Goal: Transaction & Acquisition: Book appointment/travel/reservation

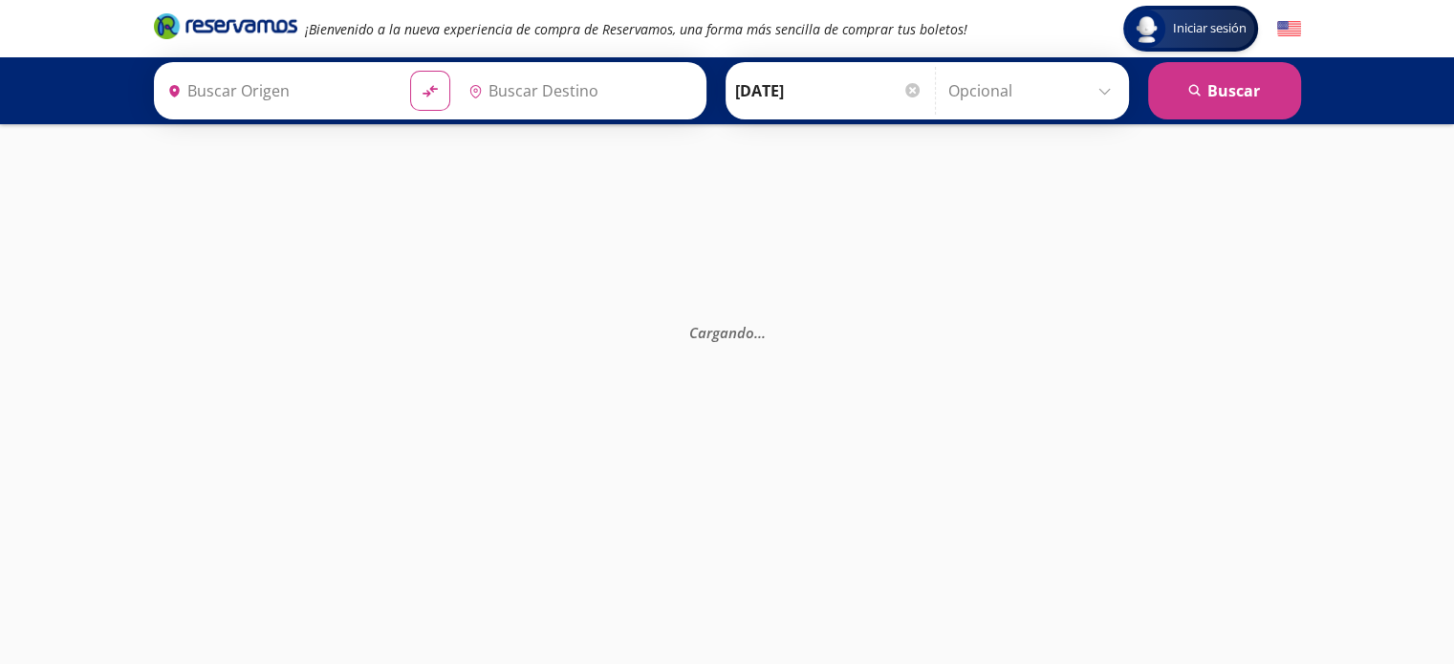
type input "[GEOGRAPHIC_DATA], [GEOGRAPHIC_DATA]"
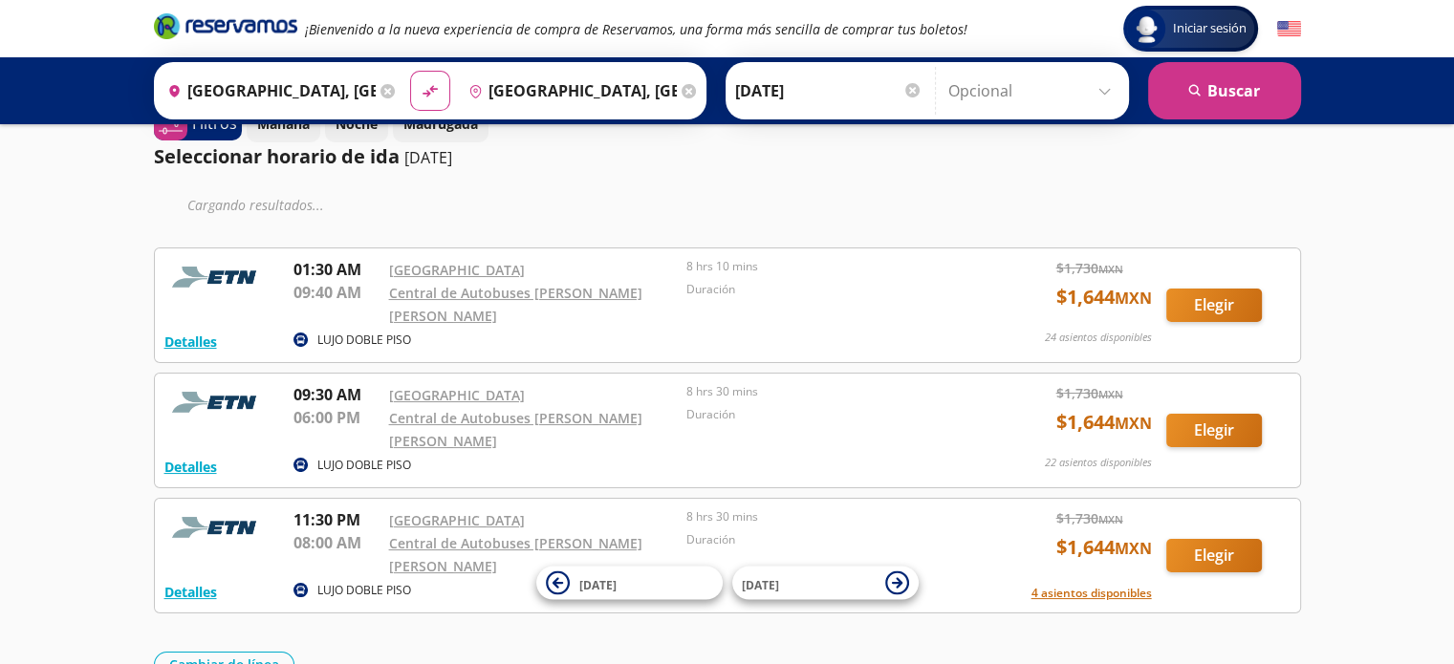
scroll to position [107, 0]
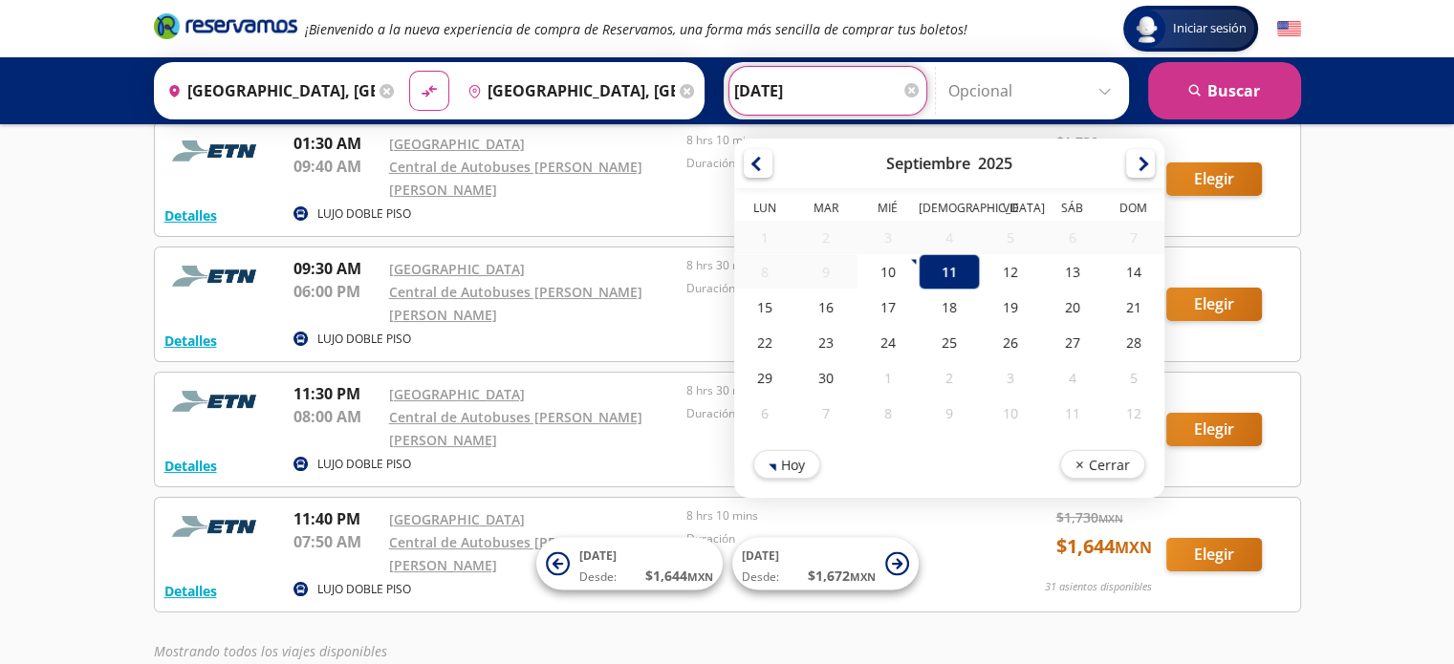
click at [803, 91] on input "[DATE]" at bounding box center [827, 91] width 187 height 48
click at [748, 307] on div "15" at bounding box center [764, 307] width 61 height 35
type input "[DATE]"
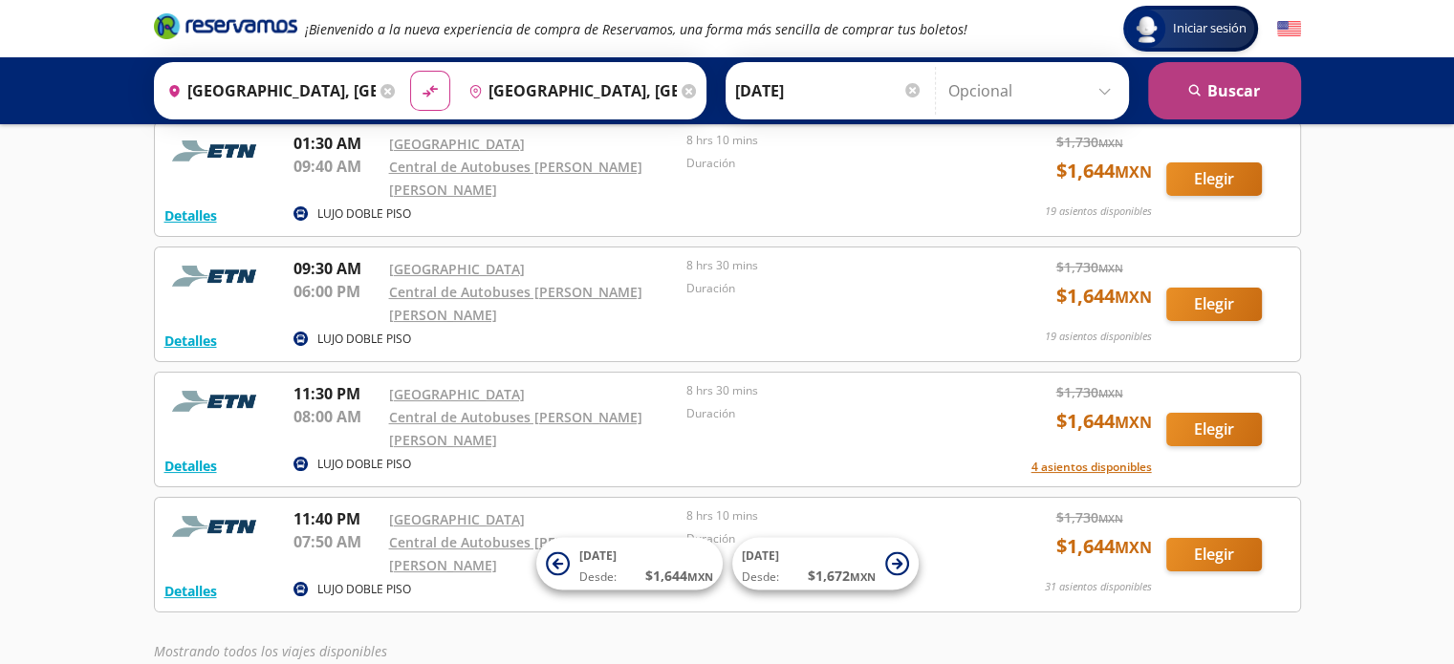
click at [1243, 94] on button "search [GEOGRAPHIC_DATA]" at bounding box center [1224, 90] width 153 height 57
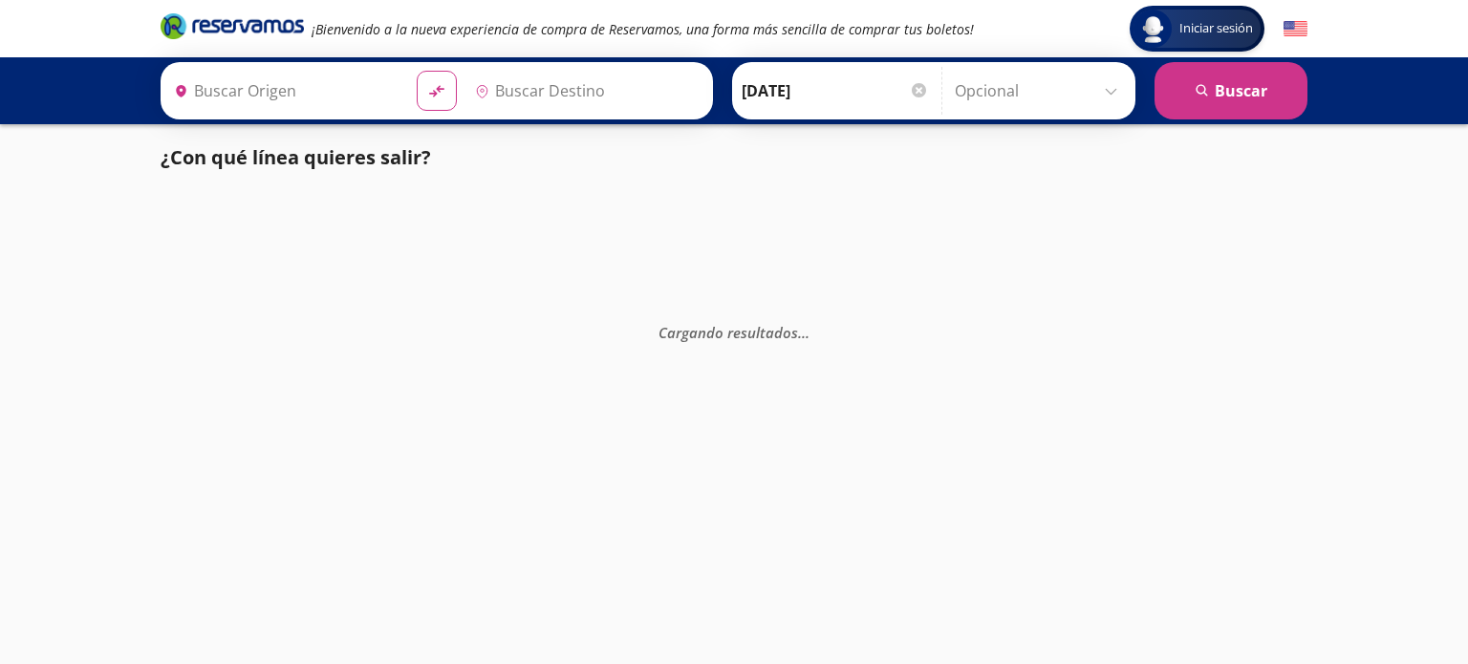
type input "[GEOGRAPHIC_DATA], [GEOGRAPHIC_DATA]"
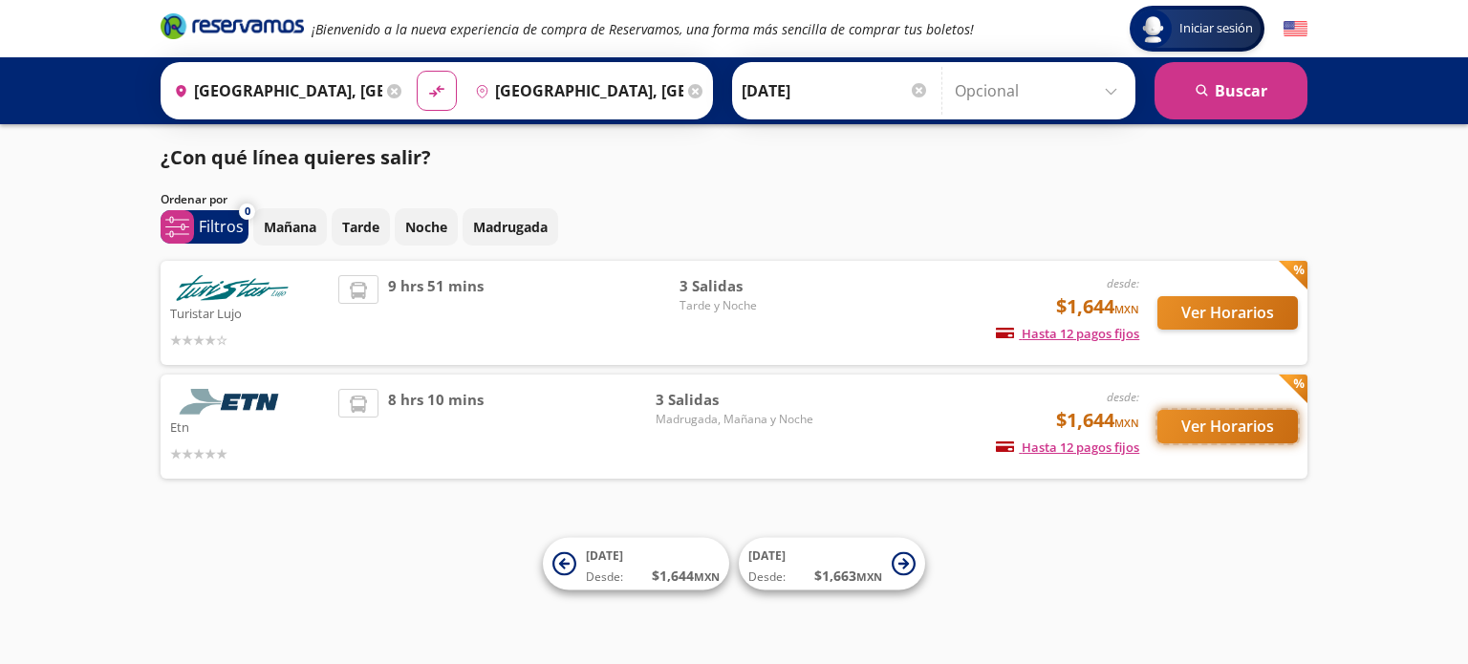
click at [1219, 424] on button "Ver Horarios" at bounding box center [1227, 426] width 141 height 33
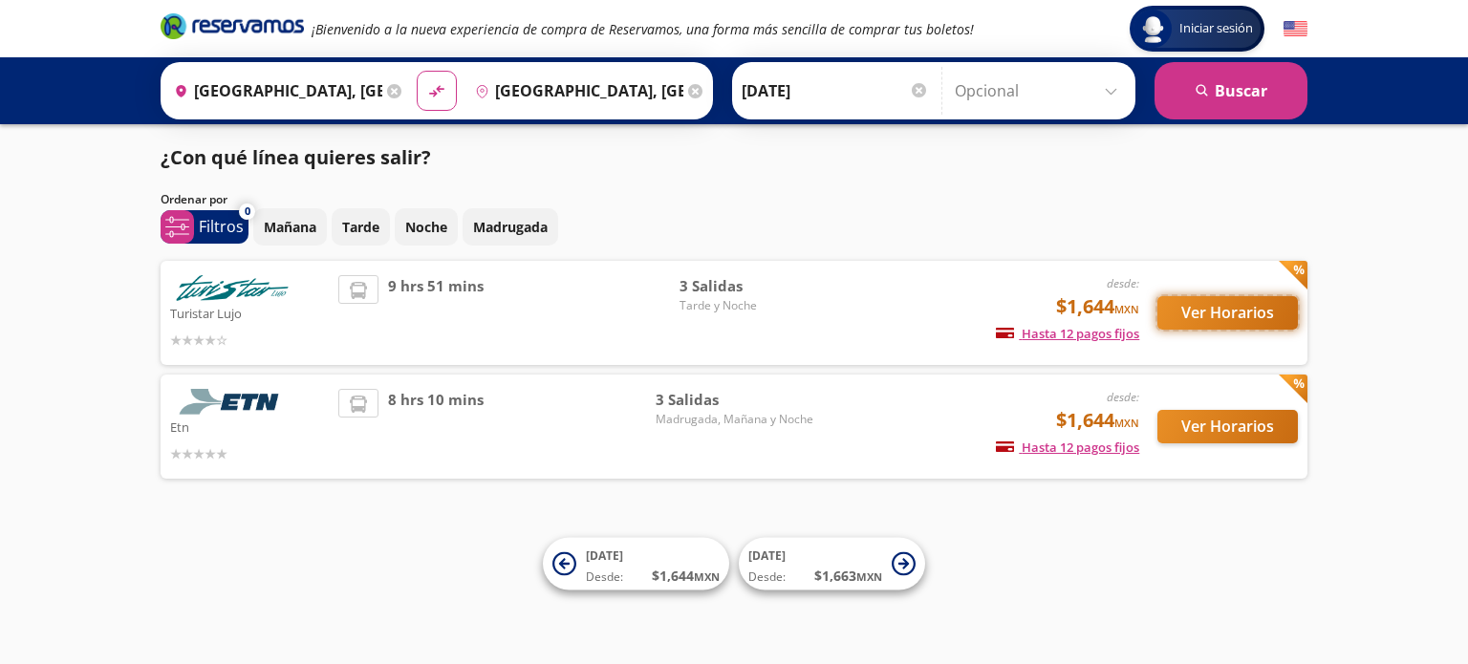
click at [1204, 314] on button "Ver Horarios" at bounding box center [1227, 312] width 141 height 33
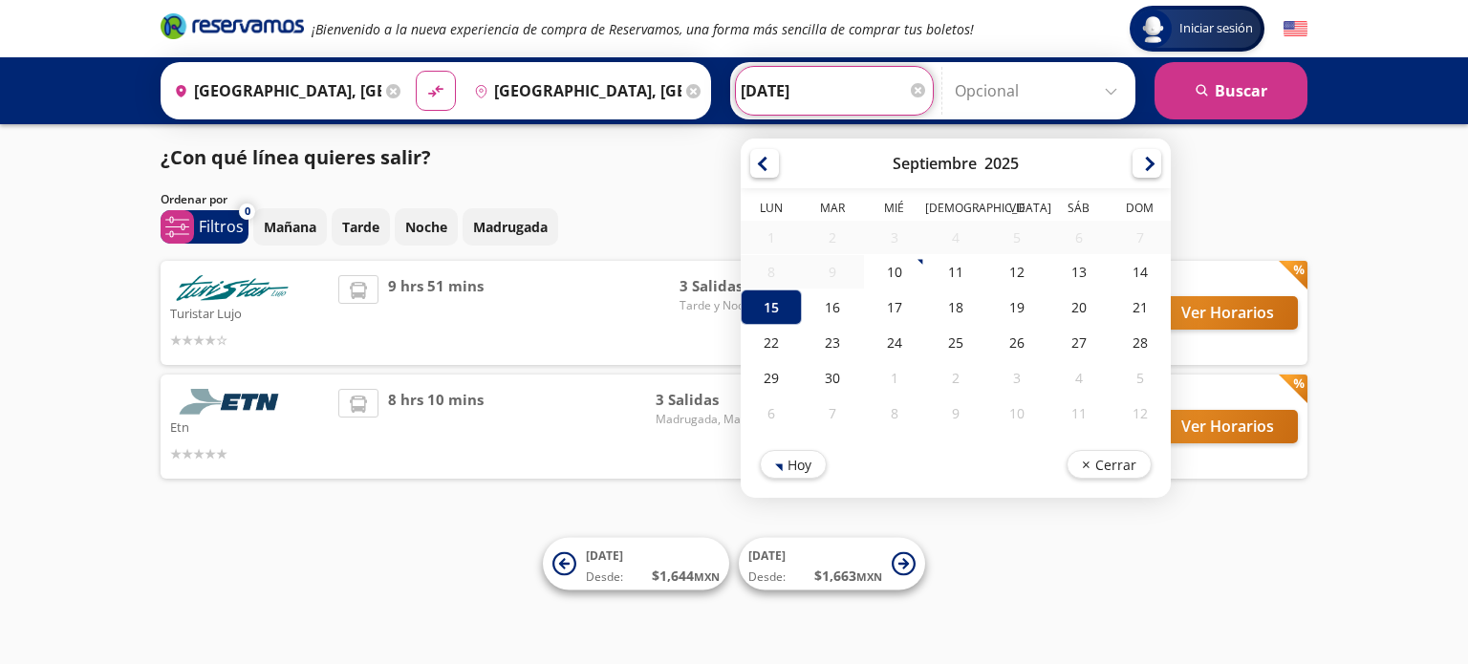
click at [891, 97] on input "15-Sep-25" at bounding box center [834, 91] width 187 height 48
click at [948, 270] on div "11" at bounding box center [955, 271] width 61 height 35
type input "[DATE]"
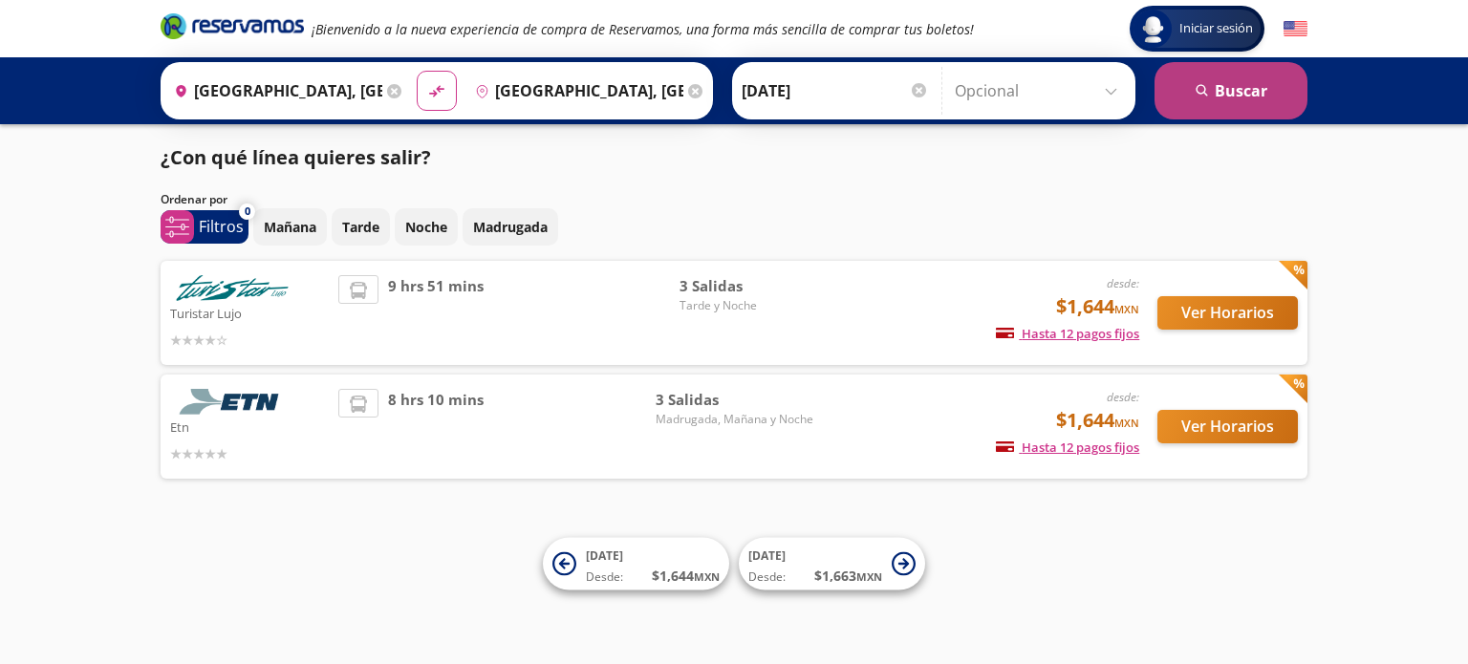
click at [1231, 97] on button "search Buscar" at bounding box center [1231, 90] width 153 height 57
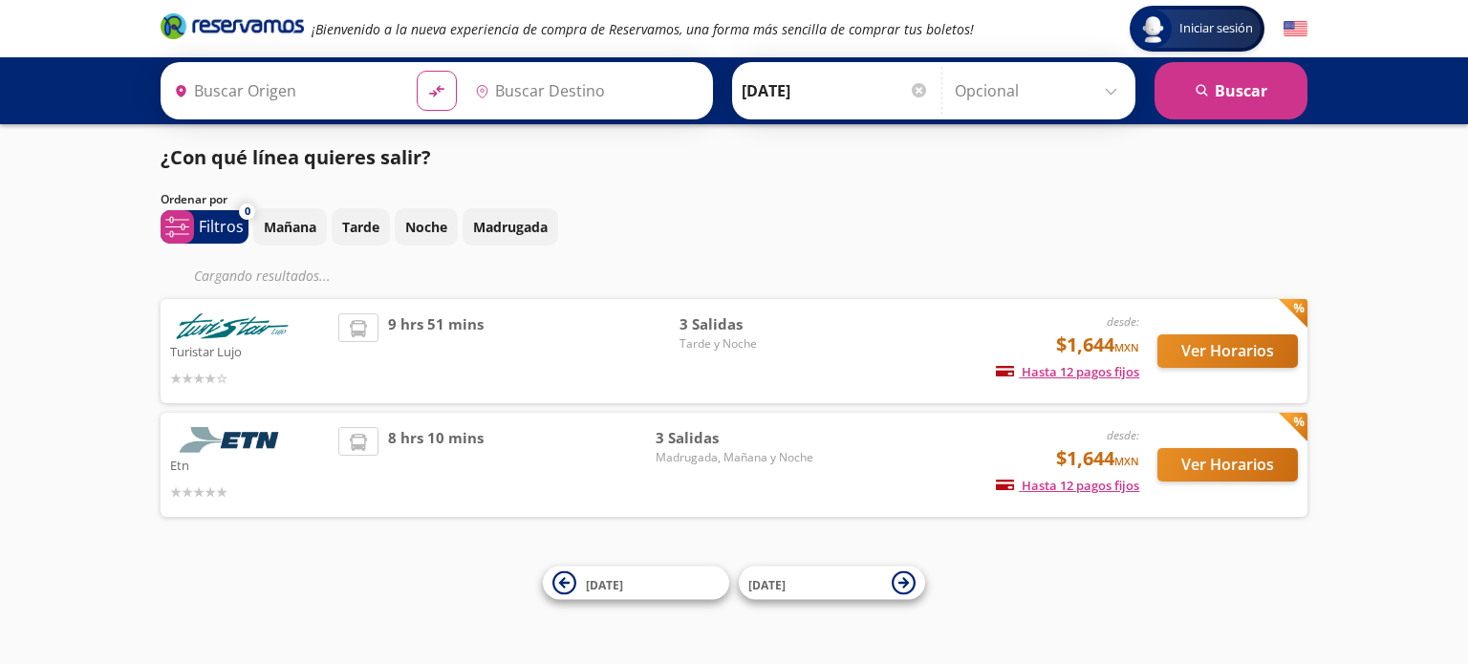
type input "[GEOGRAPHIC_DATA], [GEOGRAPHIC_DATA]"
type input "Zacatecas, Zacatecas"
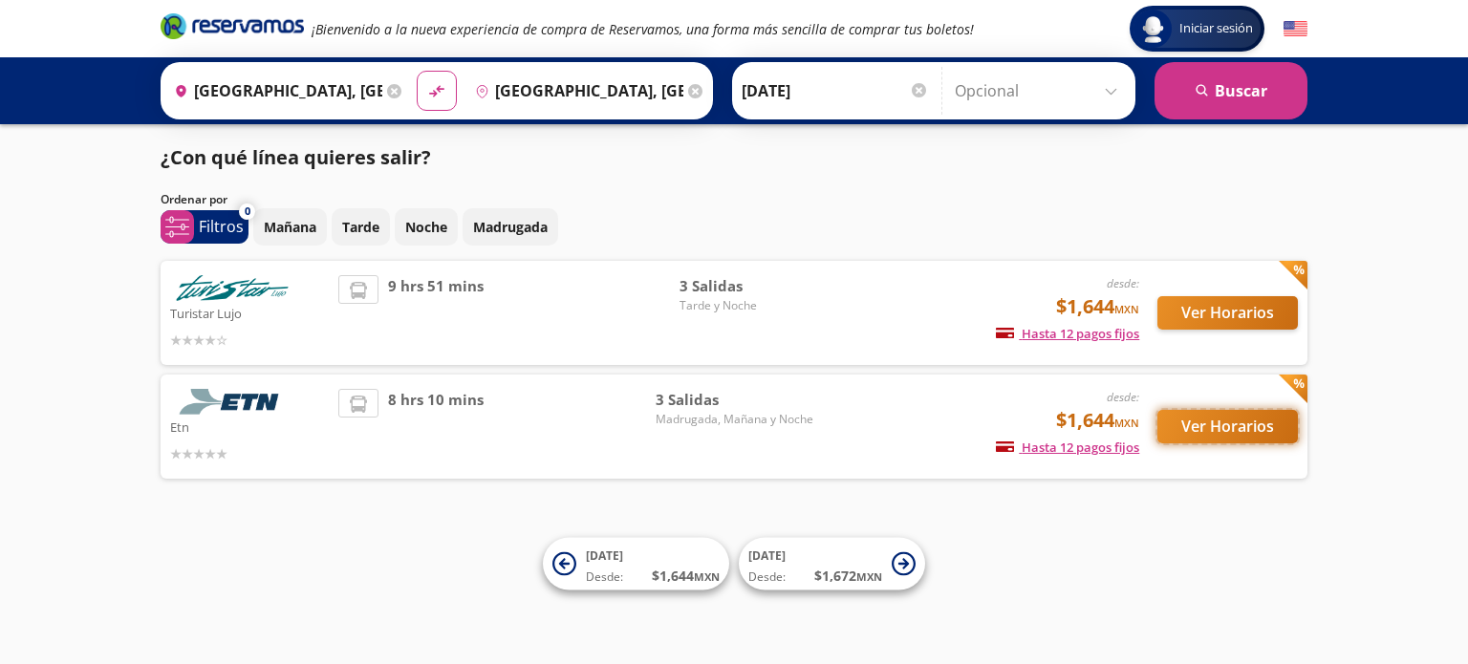
click at [1244, 428] on button "Ver Horarios" at bounding box center [1227, 426] width 141 height 33
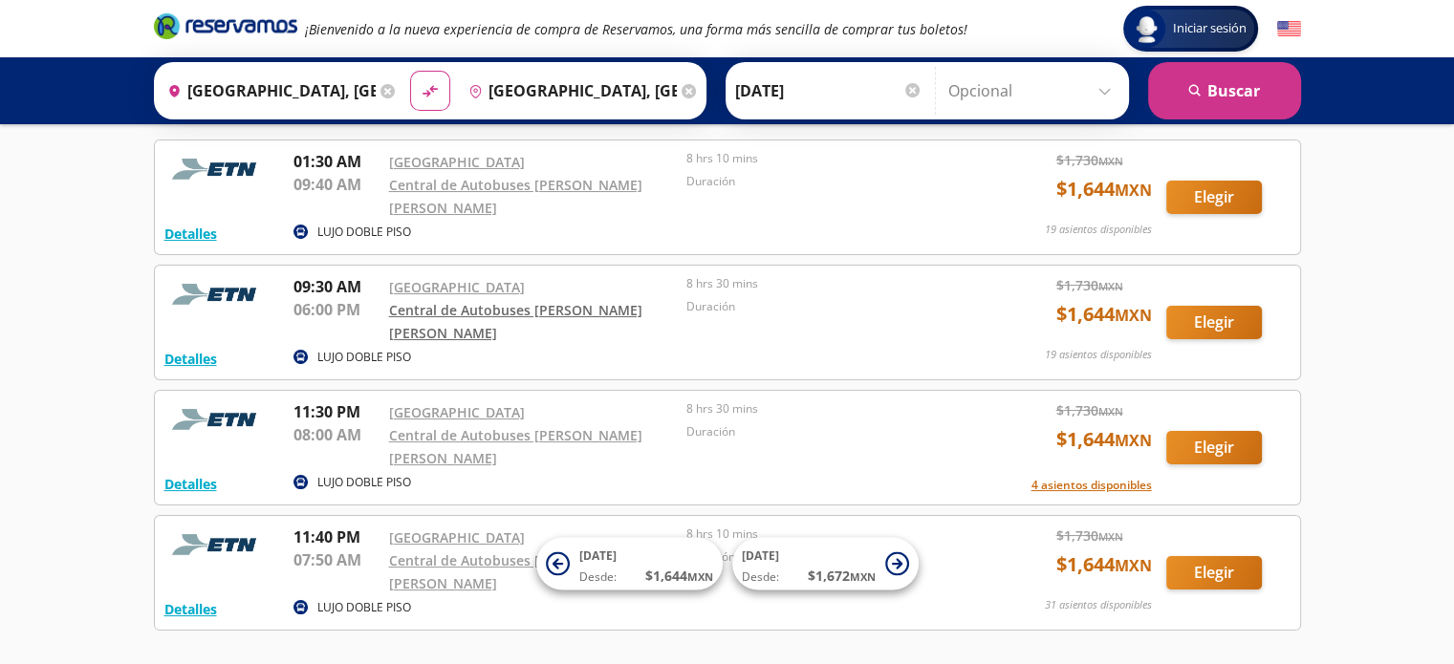
scroll to position [96, 0]
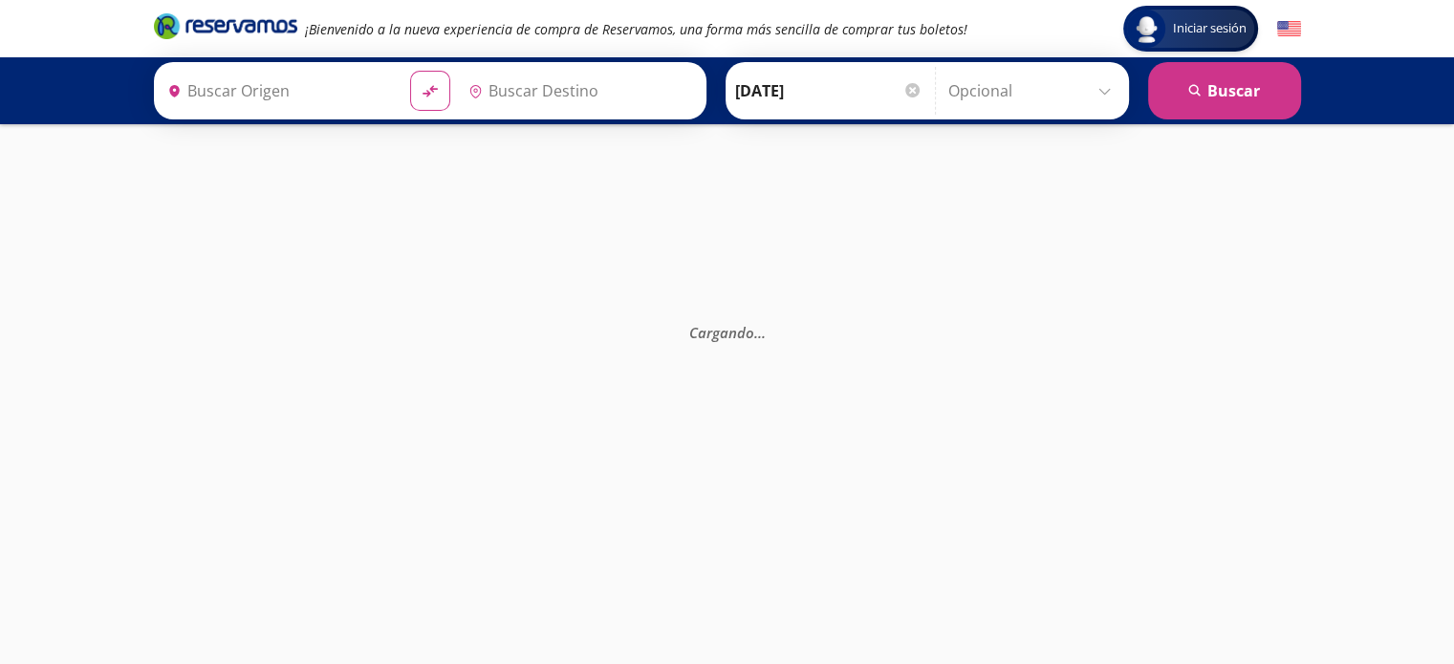
type input "Zacatecas, Zacatecas"
type input "[GEOGRAPHIC_DATA], [GEOGRAPHIC_DATA]"
type input "Central de Autobuses [PERSON_NAME], [GEOGRAPHIC_DATA]"
